Goal: Transaction & Acquisition: Purchase product/service

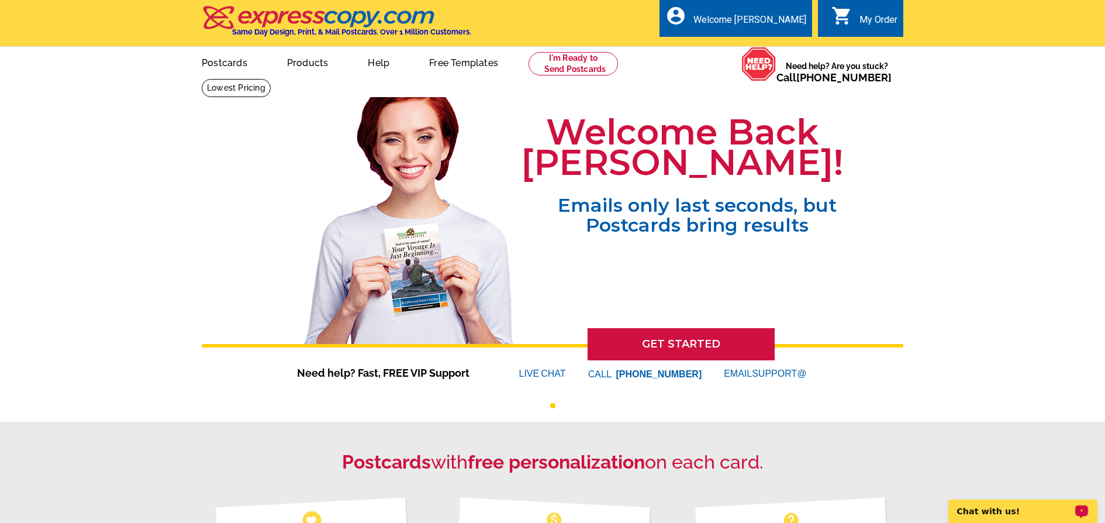
click at [1000, 508] on p "Chat with us!" at bounding box center [1015, 510] width 116 height 9
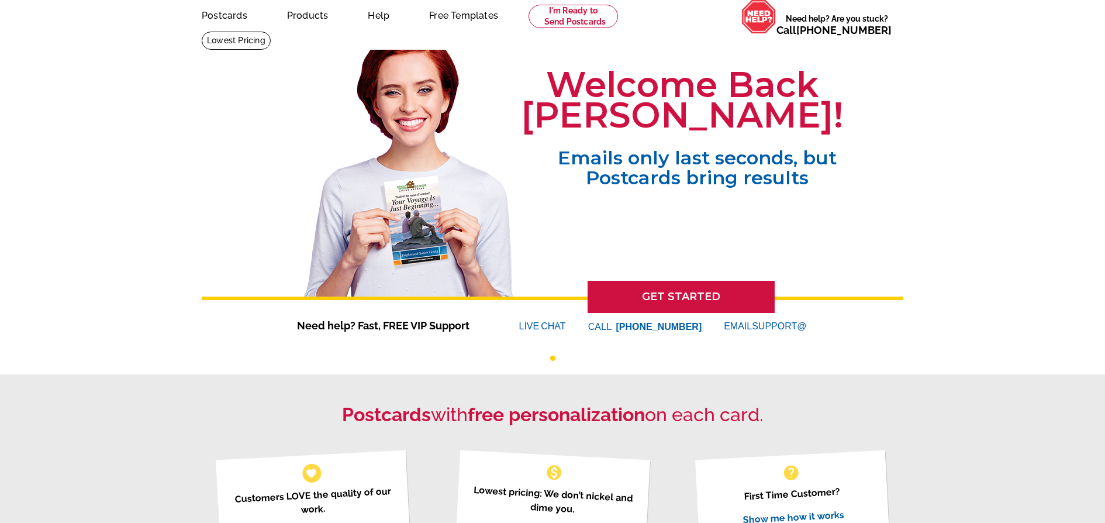
scroll to position [47, 0]
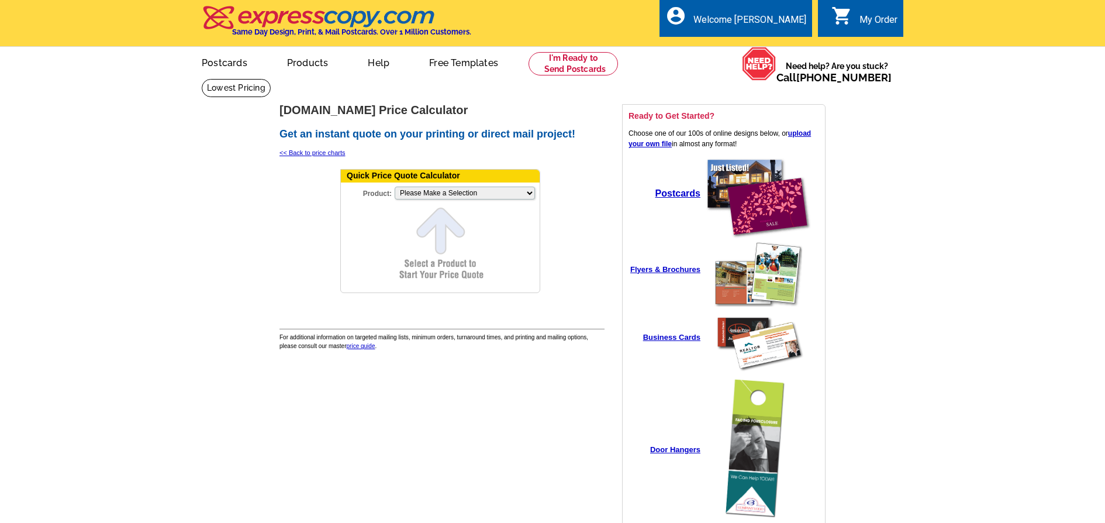
click at [441, 242] on form "Quick Price Quote Calculator Product: Please Make a Selection Jumbo Postcard (5…" at bounding box center [440, 231] width 200 height 124
click at [442, 190] on select "Please Make a Selection Jumbo Postcard (5.5" x 8.5") Regular Postcard (4.25" x …" at bounding box center [465, 193] width 140 height 13
select select "2"
click at [395, 187] on select "Please Make a Selection Jumbo Postcard (5.5" x 8.5") Regular Postcard (4.25" x …" at bounding box center [465, 193] width 140 height 13
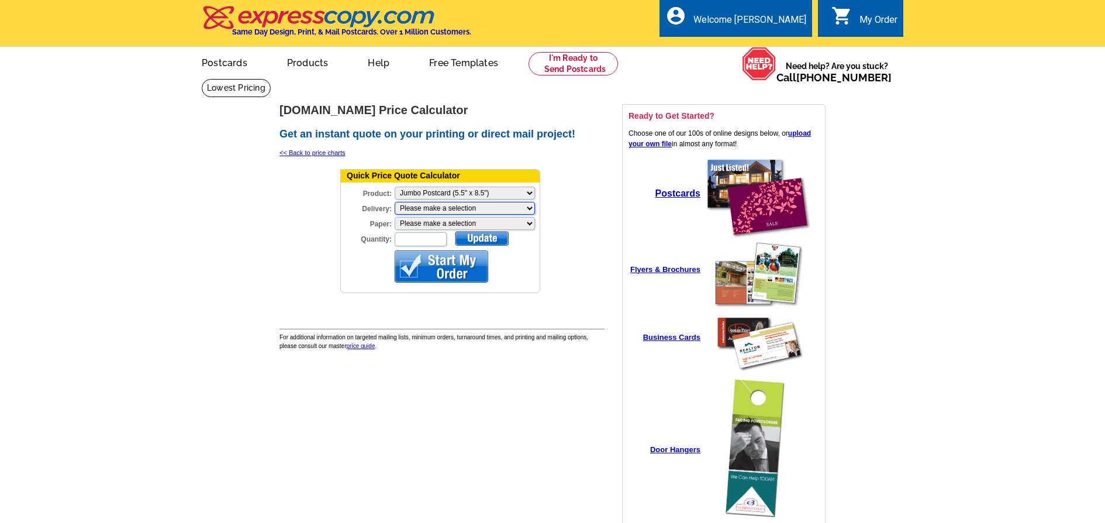
click at [441, 206] on select "Please make a selection Print + Address+USPS First Class Print-Only+Shipped To …" at bounding box center [465, 208] width 140 height 13
click at [440, 223] on select "Please make a selection Recyclable Board Magnetic Stock" at bounding box center [465, 223] width 140 height 13
select select "3"
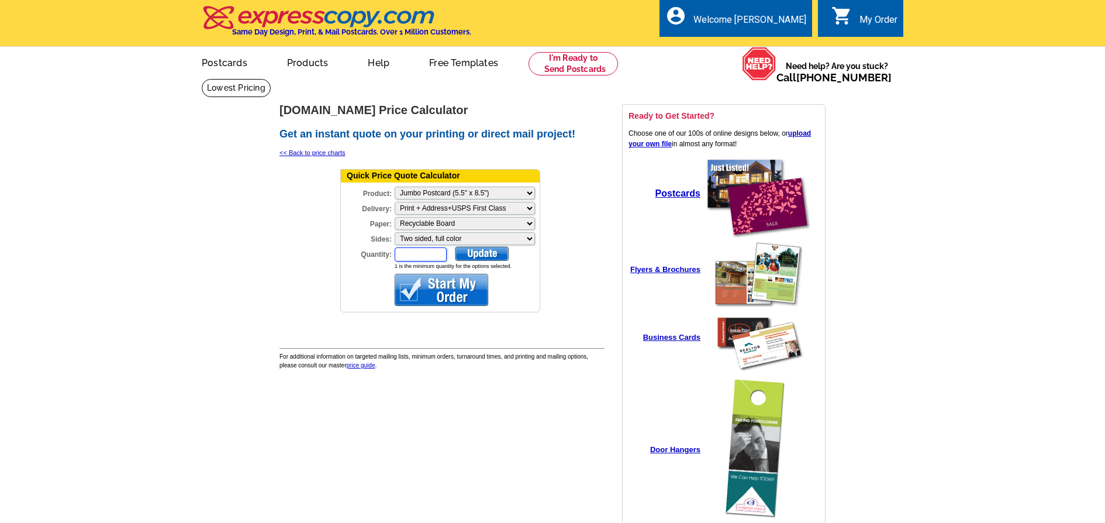
click at [418, 254] on input "Quantity:" at bounding box center [421, 254] width 52 height 14
type input "1160"
click at [491, 256] on div at bounding box center [482, 253] width 54 height 15
